Goal: Task Accomplishment & Management: Manage account settings

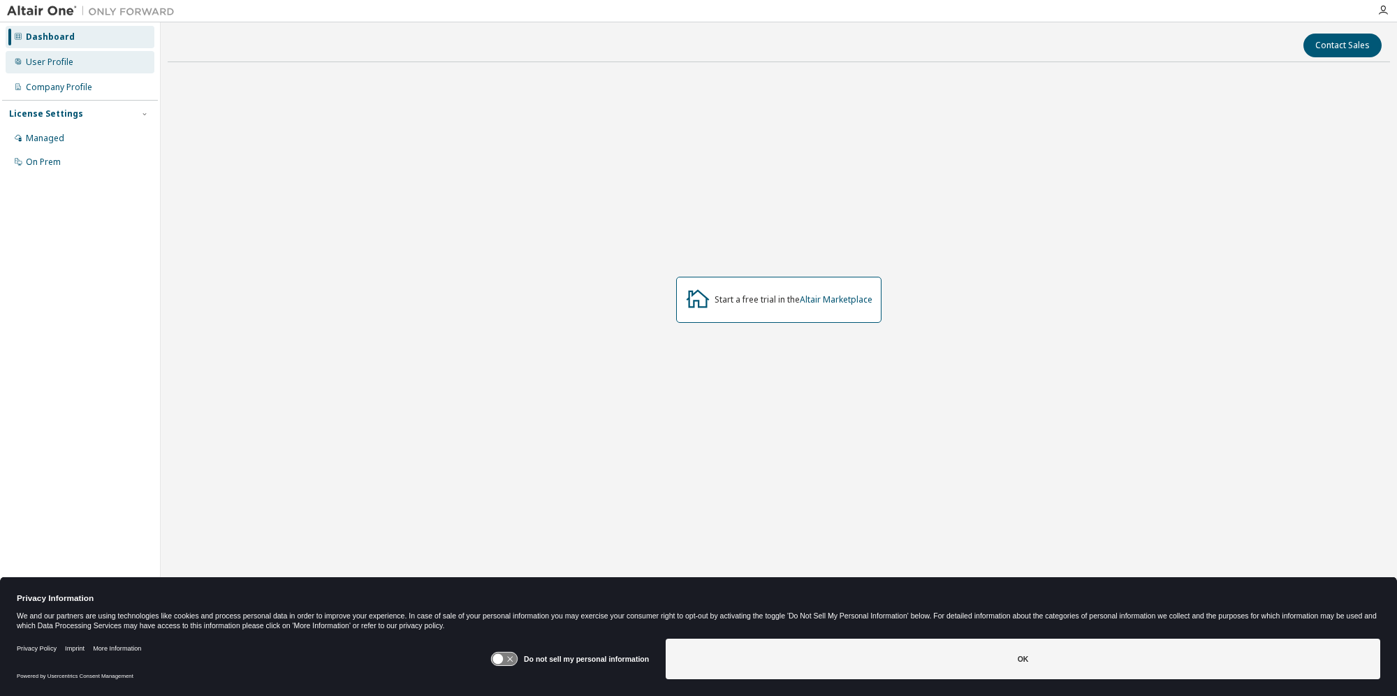
click at [50, 60] on div "User Profile" at bounding box center [50, 62] width 48 height 11
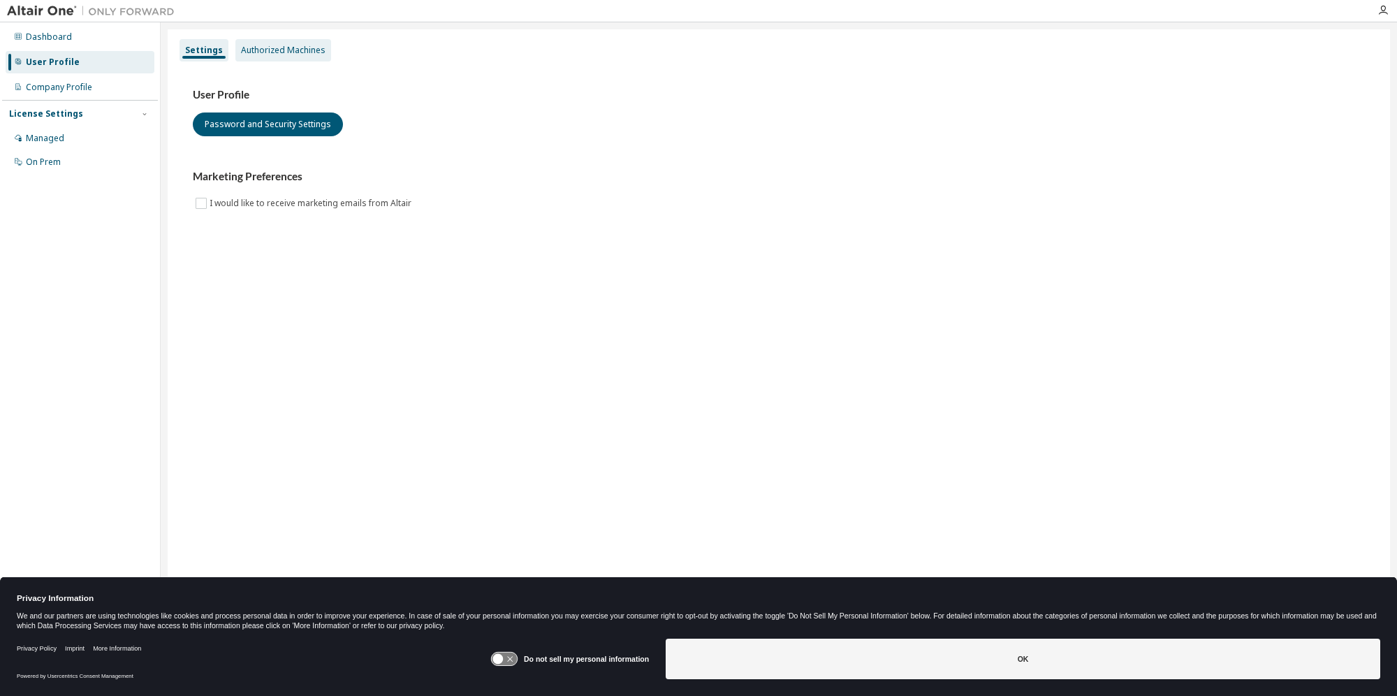
click at [285, 43] on div "Authorized Machines" at bounding box center [283, 50] width 96 height 22
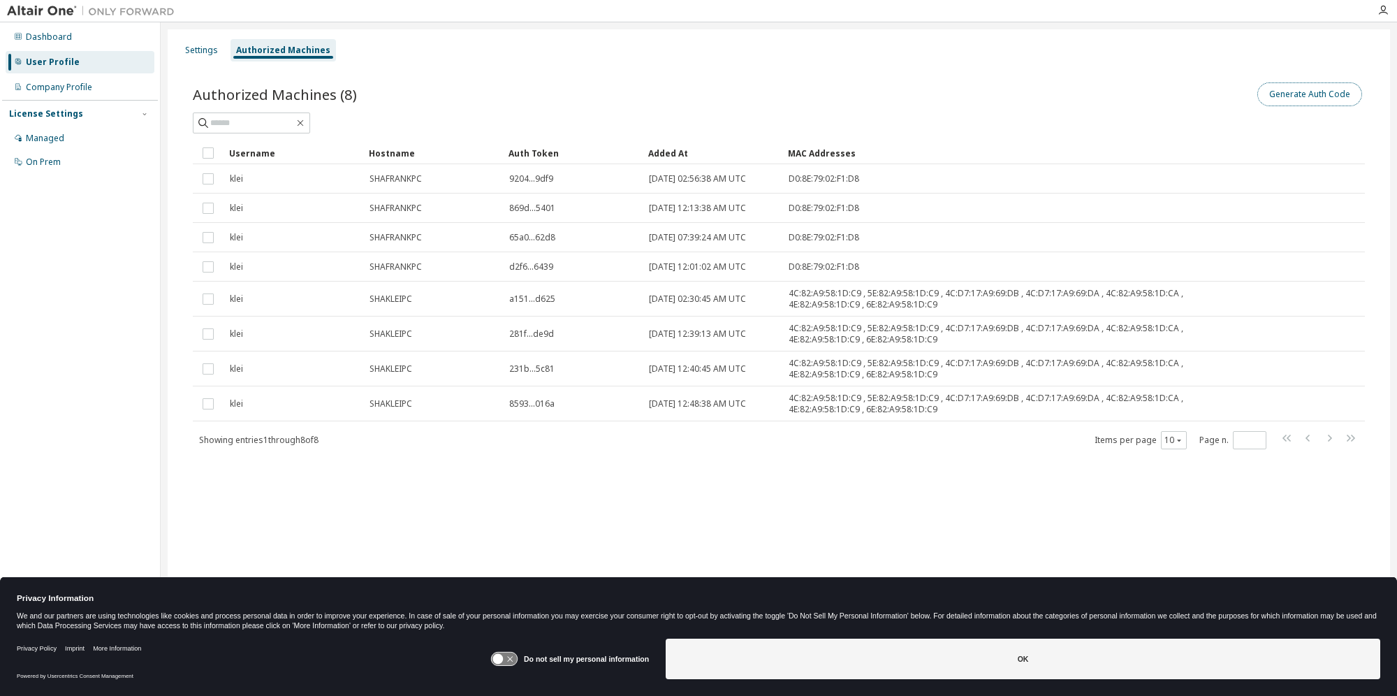
click at [1305, 98] on button "Generate Auth Code" at bounding box center [1309, 94] width 105 height 24
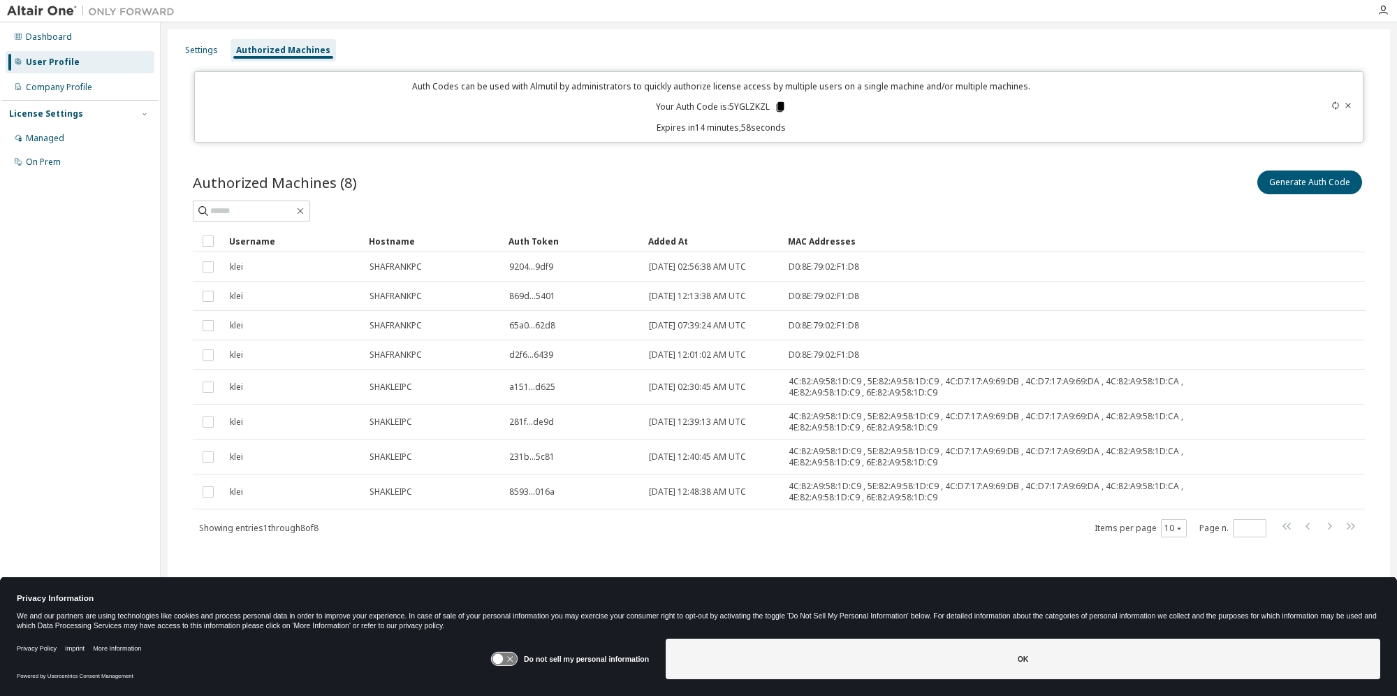
click at [783, 108] on icon at bounding box center [781, 107] width 8 height 10
